Goal: Transaction & Acquisition: Purchase product/service

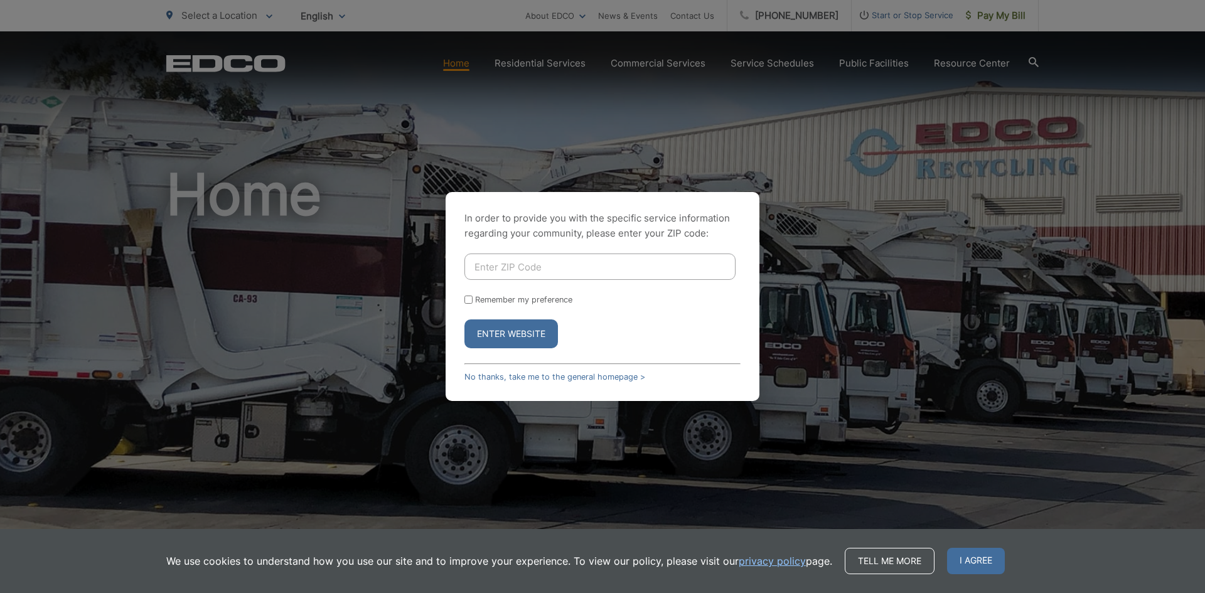
click at [525, 259] on input "Enter ZIP Code" at bounding box center [599, 267] width 271 height 26
click at [523, 348] on button "Enter Website" at bounding box center [511, 333] width 94 height 29
click at [537, 263] on input "Enter ZIP Code" at bounding box center [599, 267] width 271 height 26
click at [532, 353] on div "In order to provide you with the specific service information regarding your co…" at bounding box center [603, 296] width 314 height 209
drag, startPoint x: 546, startPoint y: 269, endPoint x: 551, endPoint y: 279, distance: 11.2
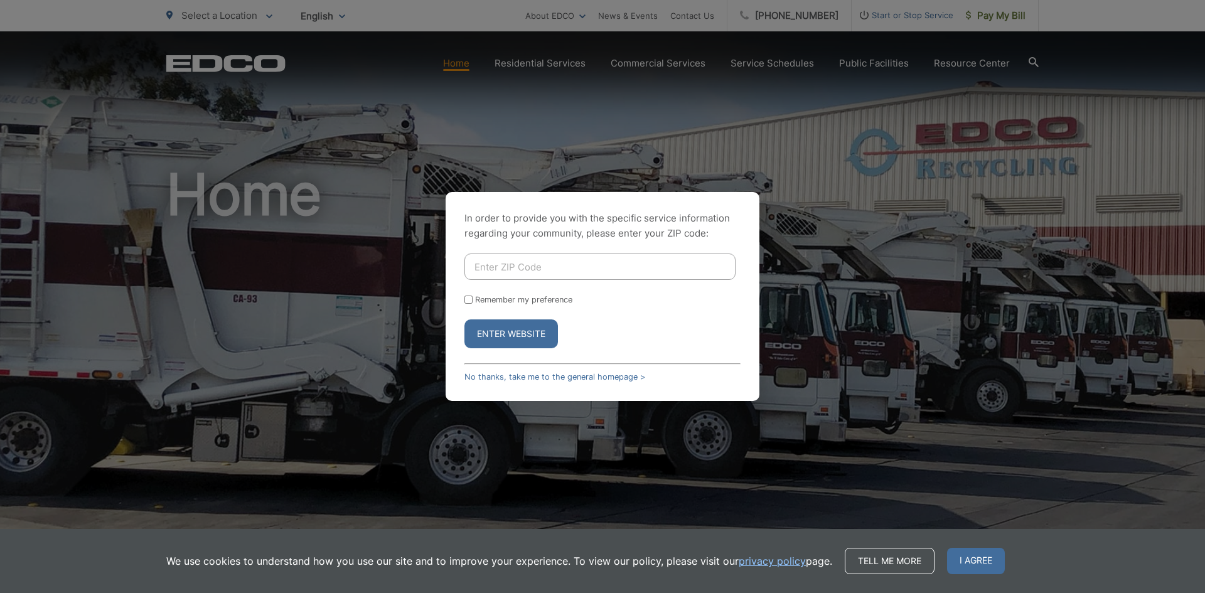
click at [546, 269] on input "Enter ZIP Code" at bounding box center [599, 267] width 271 height 26
type input "90815"
click at [534, 334] on button "Enter Website" at bounding box center [511, 333] width 94 height 29
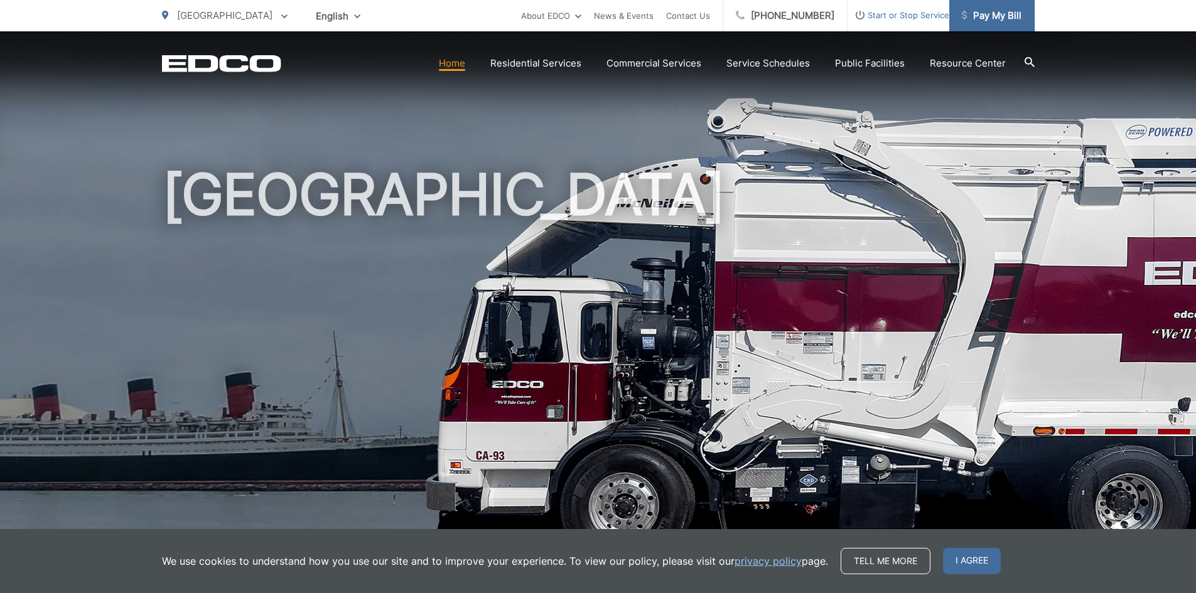
click at [997, 14] on span "Pay My Bill" at bounding box center [992, 15] width 60 height 15
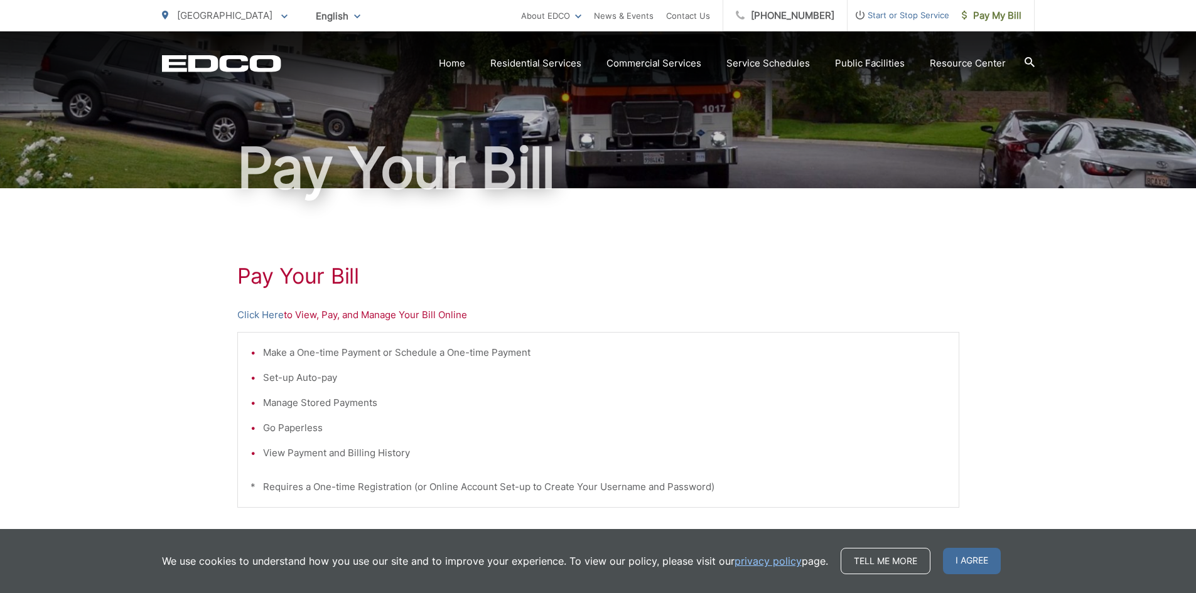
scroll to position [126, 0]
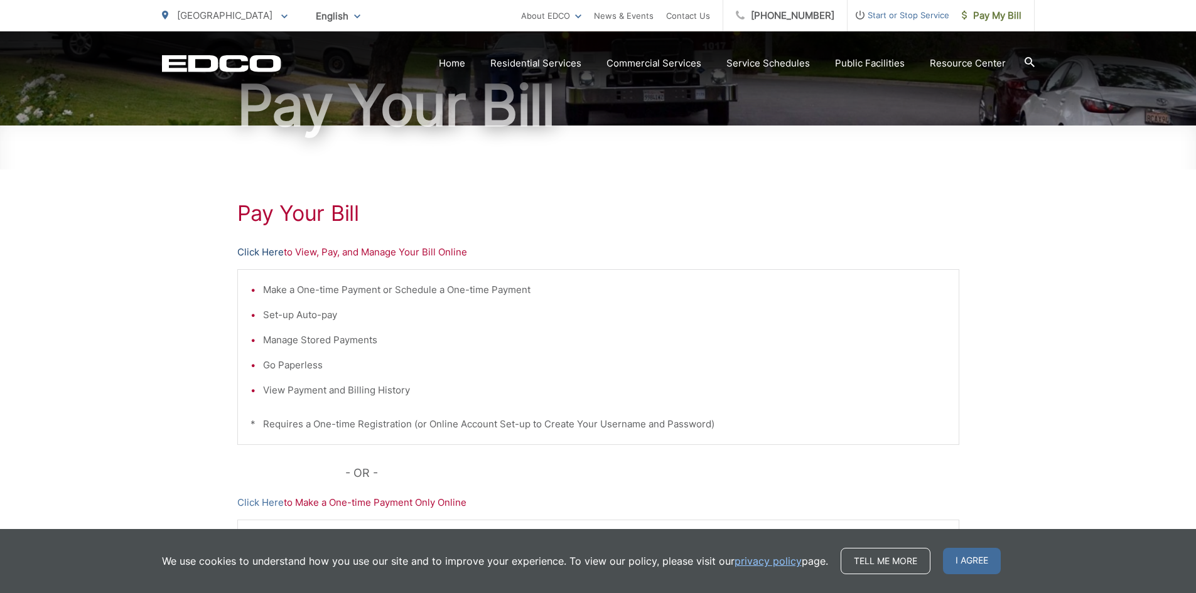
click at [250, 250] on link "Click Here" at bounding box center [260, 252] width 46 height 15
